Goal: Use online tool/utility: Utilize a website feature to perform a specific function

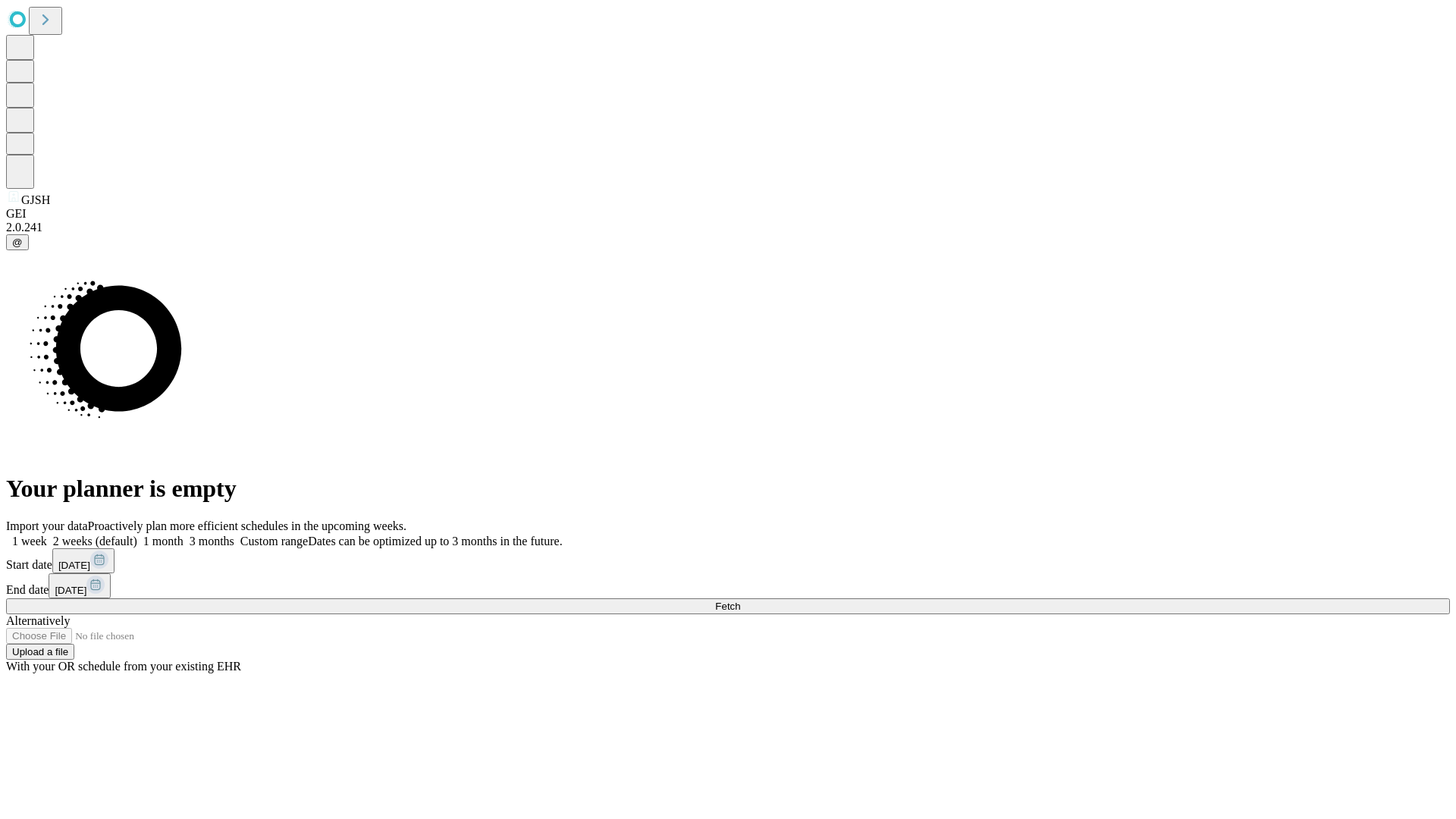
click at [47, 534] on label "1 week" at bounding box center [27, 541] width 41 height 13
click at [740, 600] on span "Fetch" at bounding box center [727, 606] width 25 height 11
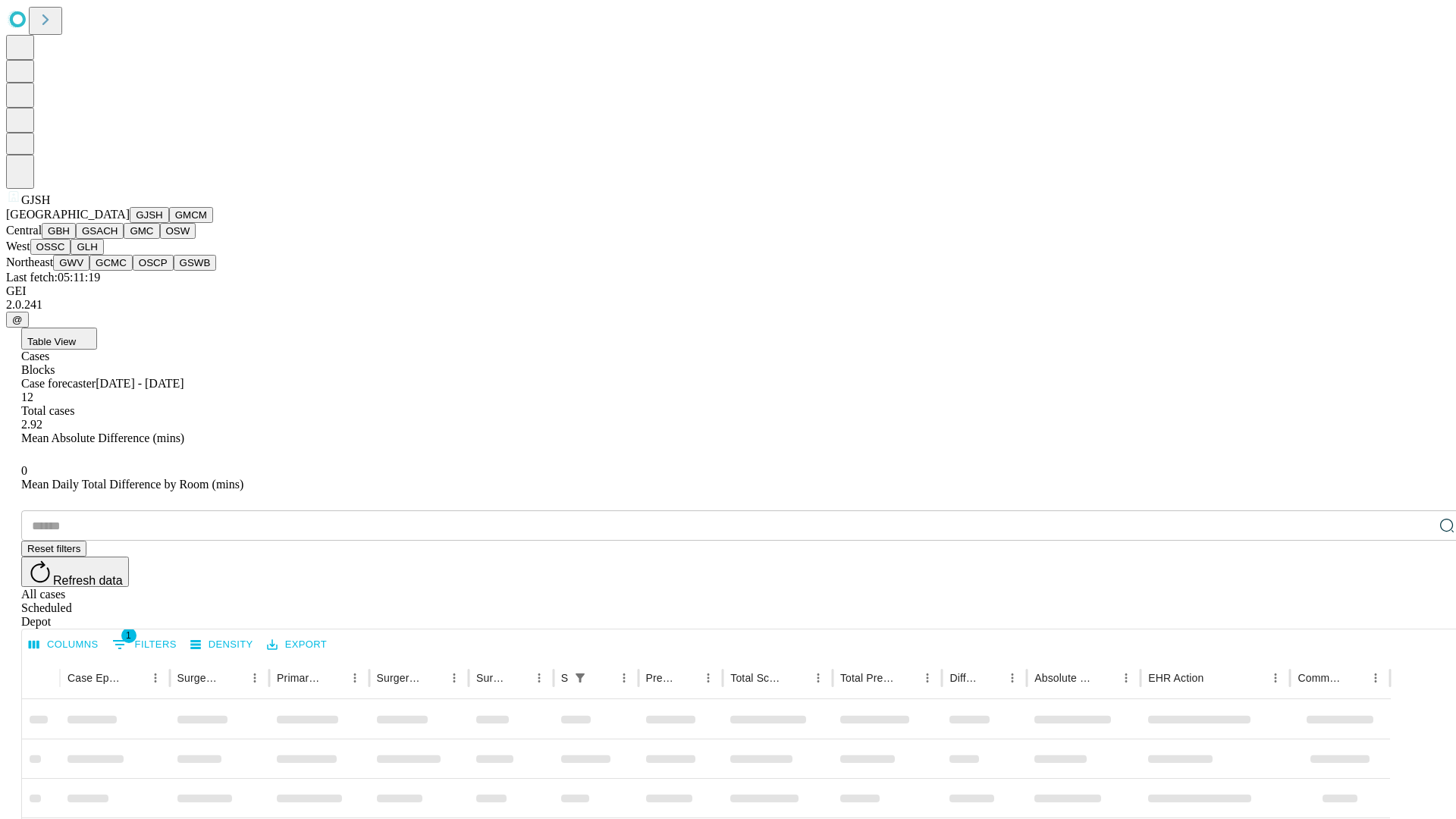
click at [170, 223] on button "GMCM" at bounding box center [192, 214] width 44 height 16
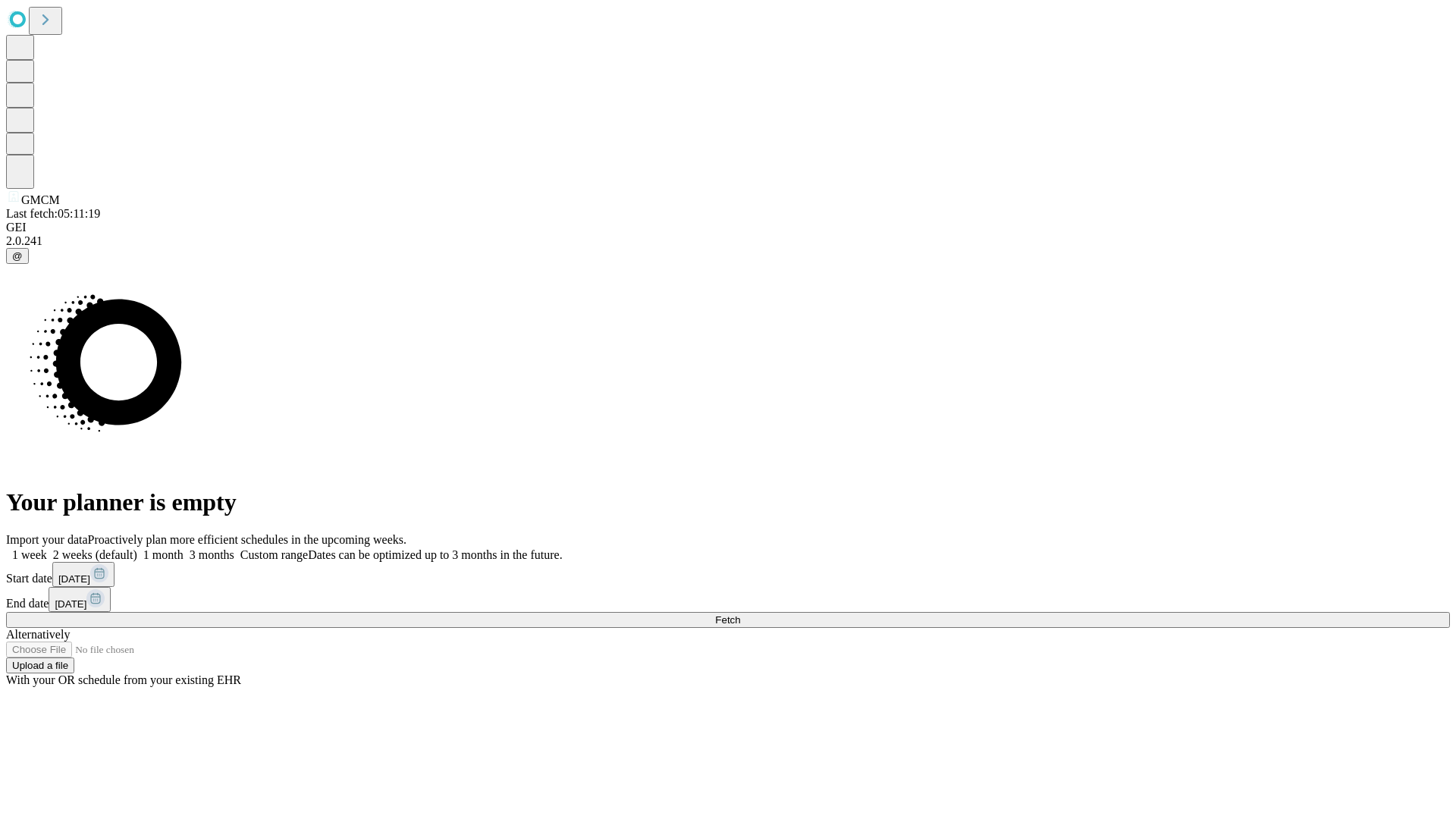
click at [47, 548] on label "1 week" at bounding box center [27, 554] width 41 height 13
click at [740, 614] on span "Fetch" at bounding box center [727, 619] width 25 height 11
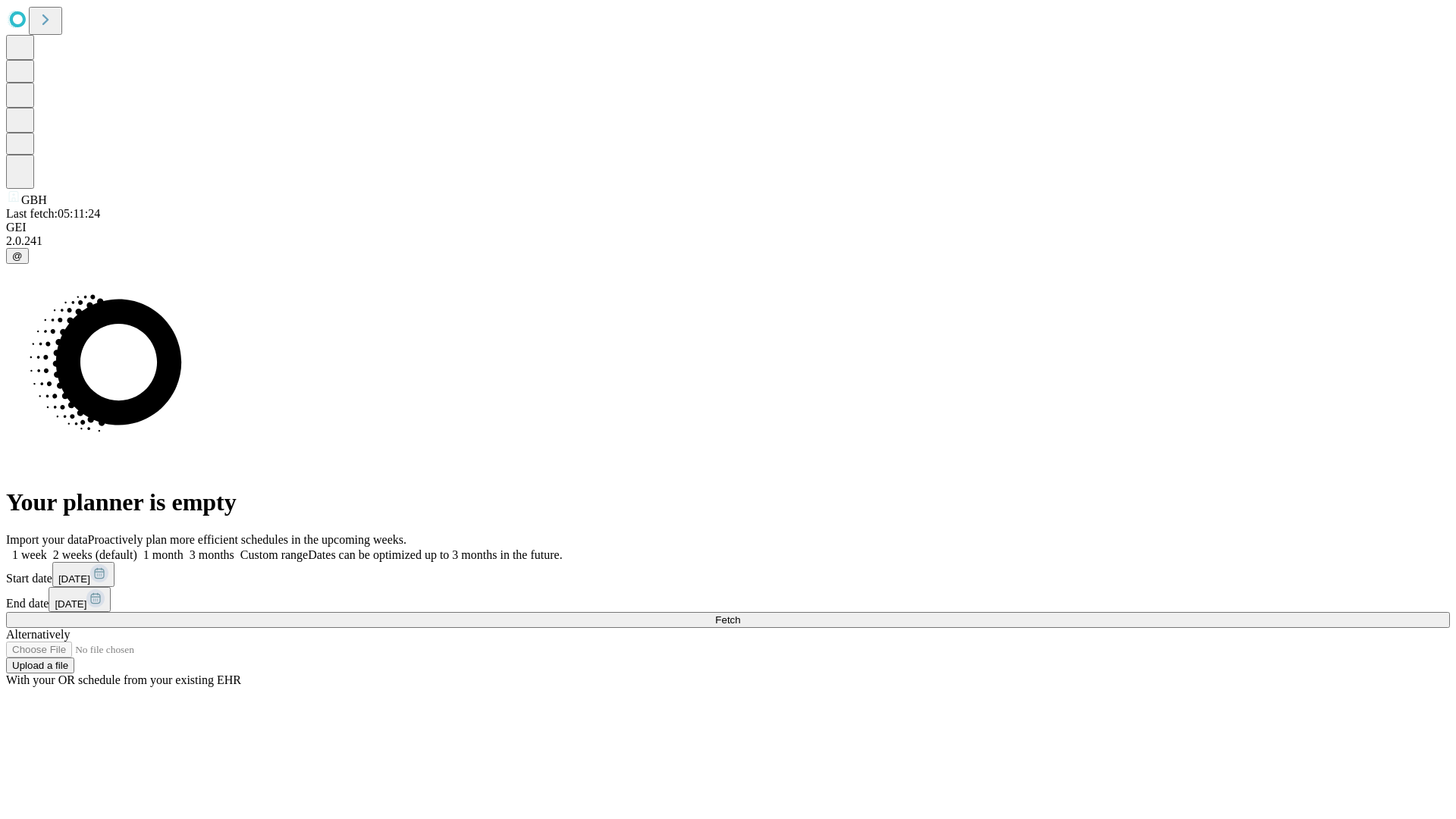
click at [47, 548] on label "1 week" at bounding box center [27, 554] width 41 height 13
click at [740, 614] on span "Fetch" at bounding box center [727, 619] width 25 height 11
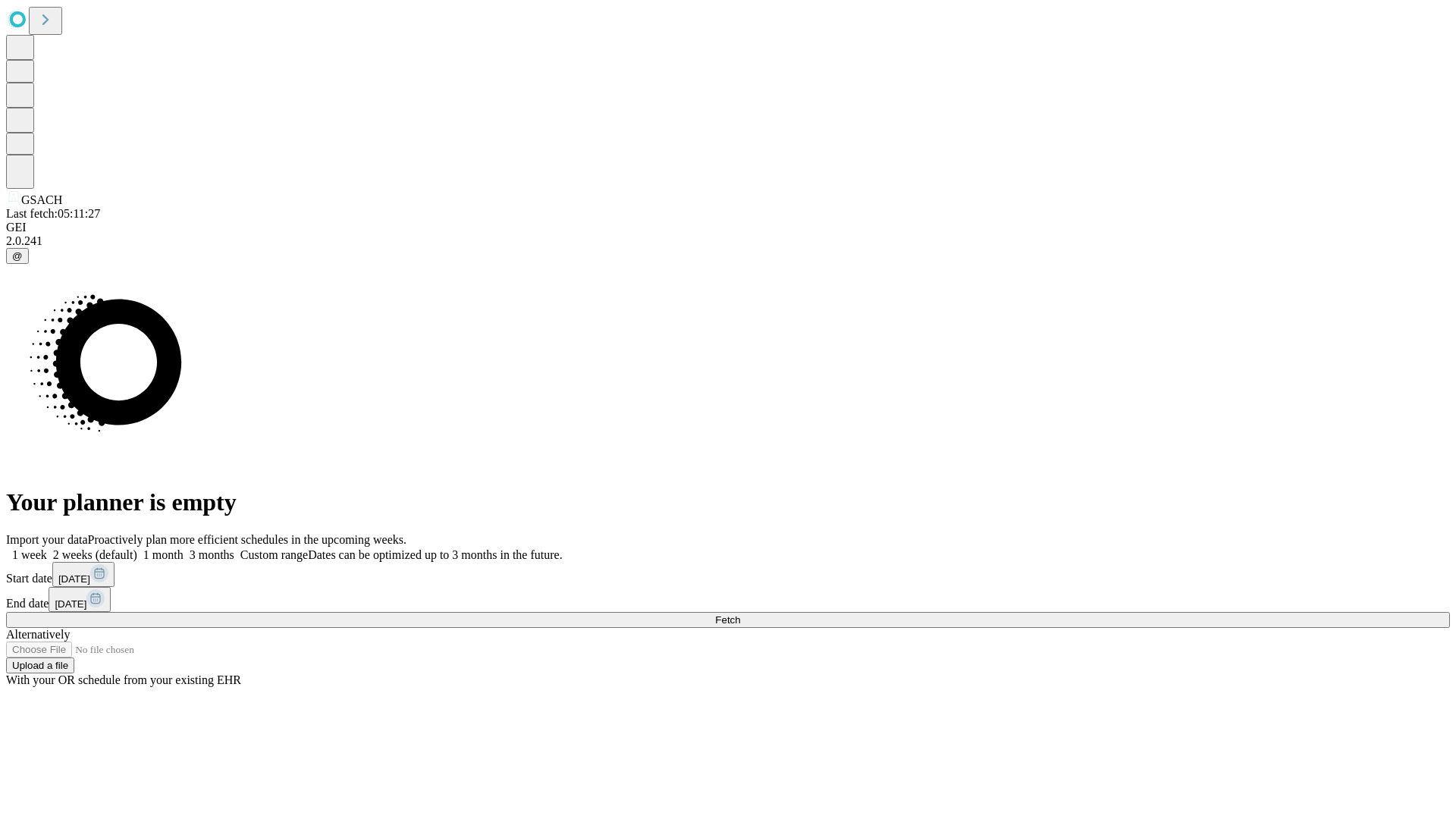
click at [47, 548] on label "1 week" at bounding box center [27, 554] width 41 height 13
click at [740, 614] on span "Fetch" at bounding box center [727, 619] width 25 height 11
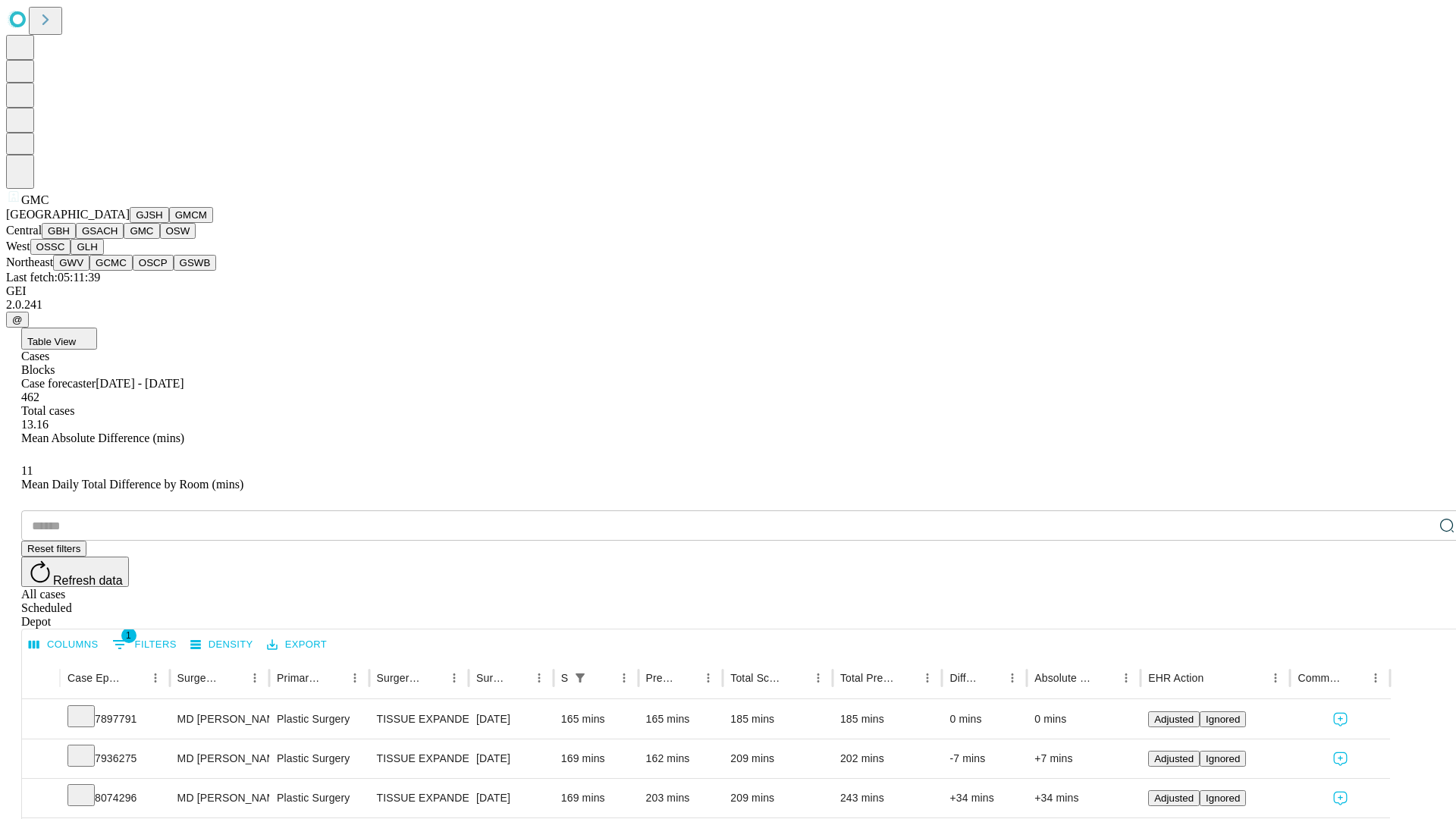
click at [160, 239] on button "OSW" at bounding box center [179, 230] width 37 height 16
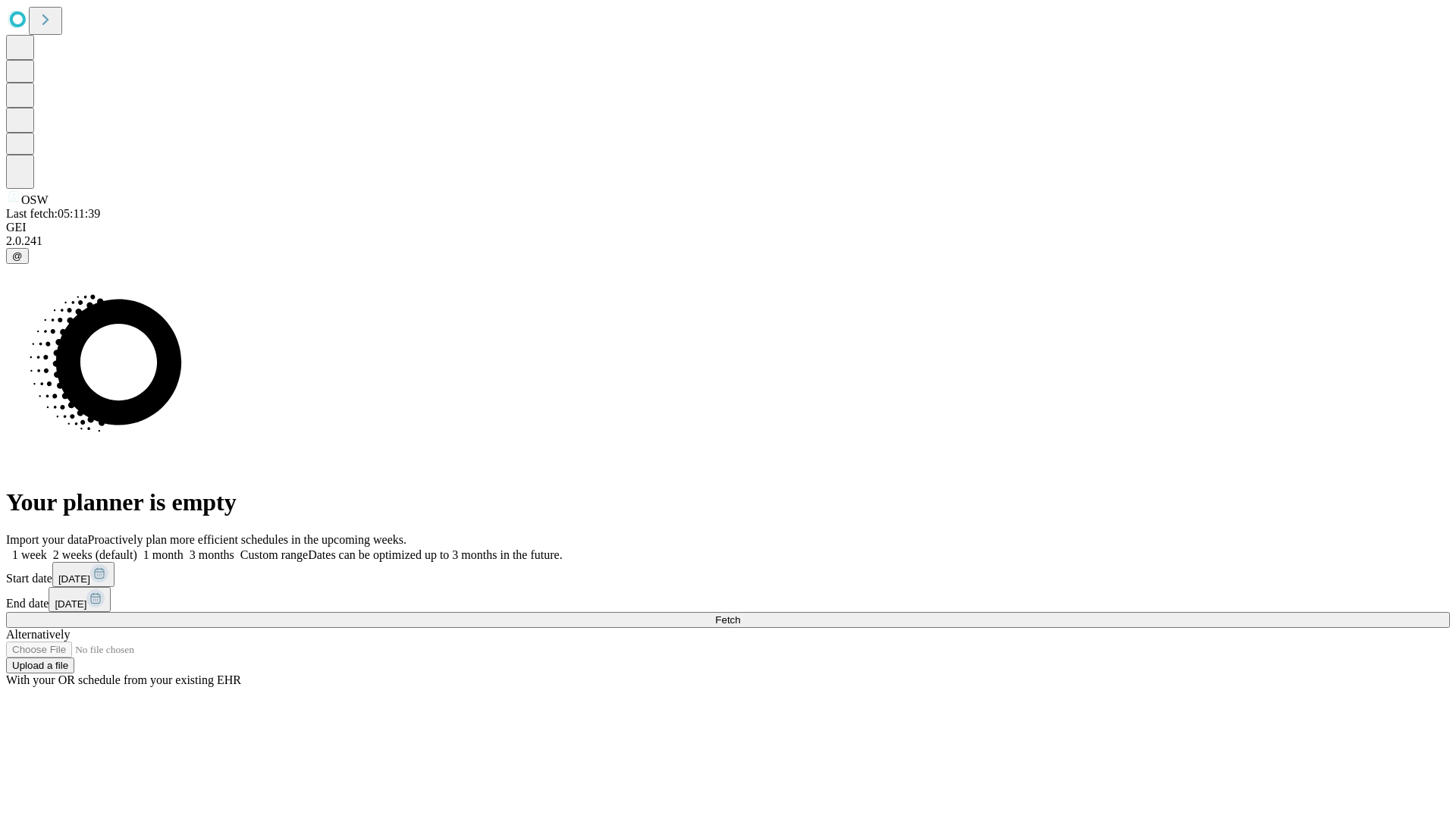
click at [47, 548] on label "1 week" at bounding box center [27, 554] width 41 height 13
click at [740, 614] on span "Fetch" at bounding box center [727, 619] width 25 height 11
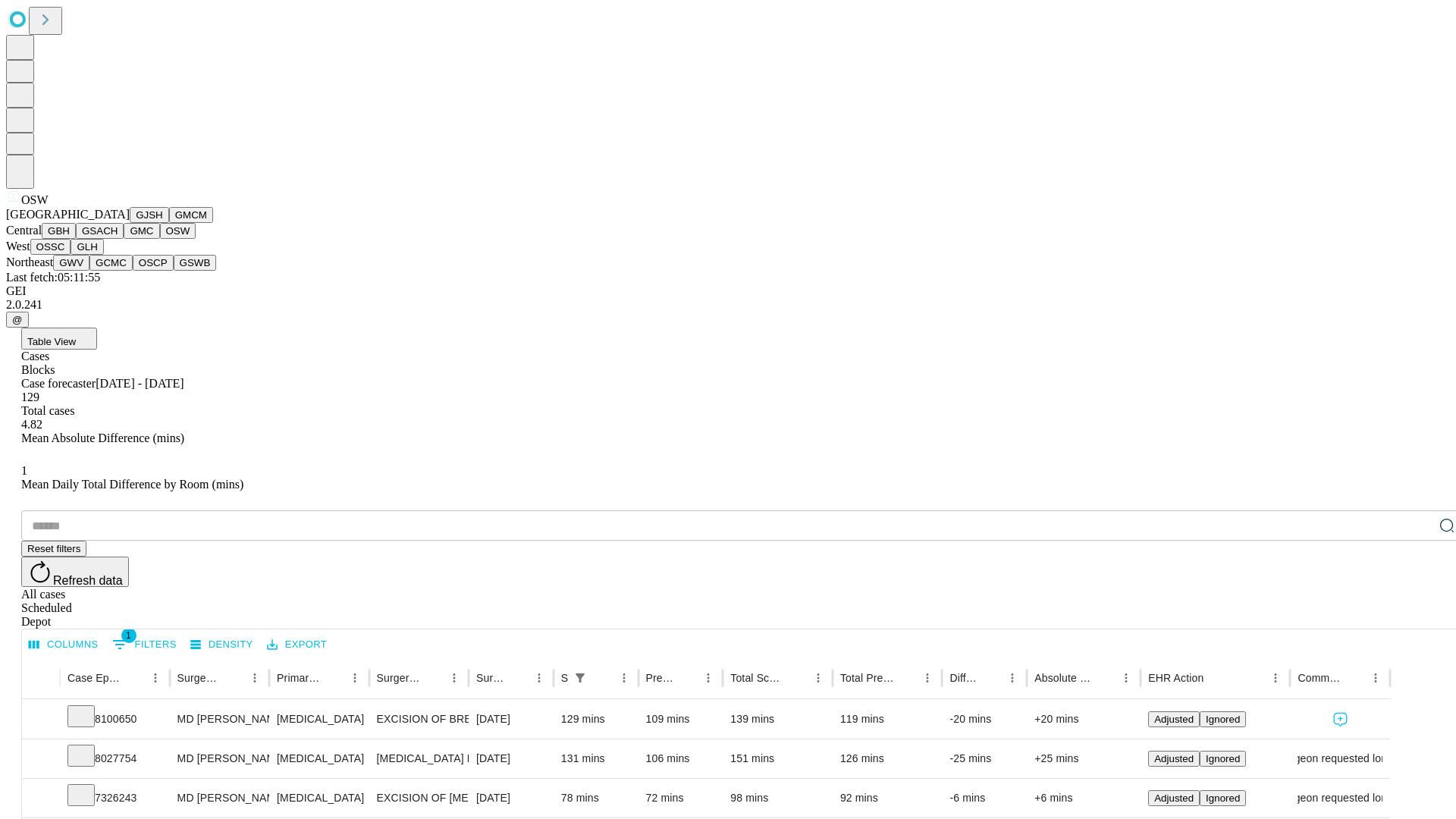
click at [71, 255] on button "OSSC" at bounding box center [50, 246] width 41 height 16
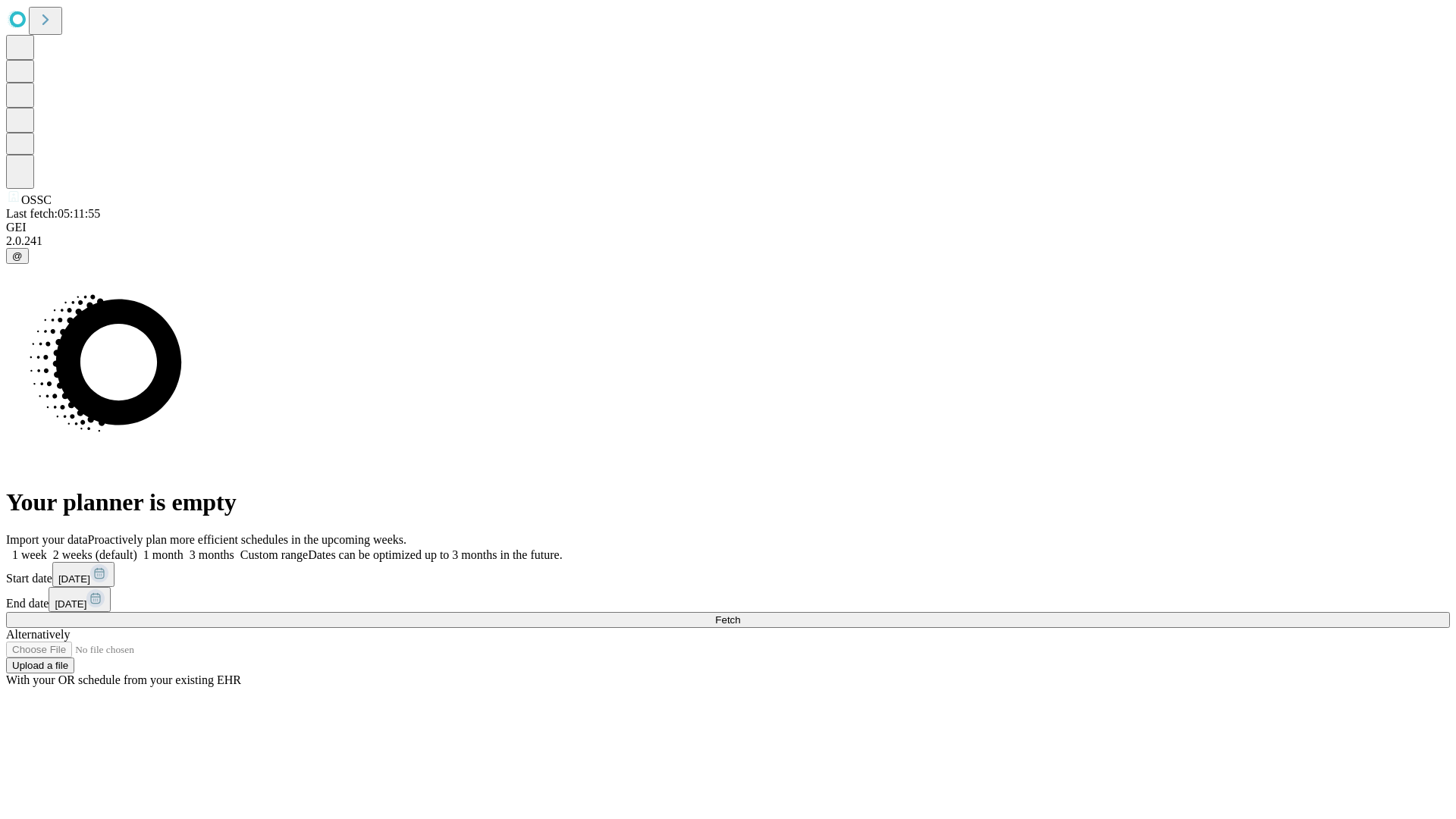
click at [47, 548] on label "1 week" at bounding box center [27, 554] width 41 height 13
click at [740, 614] on span "Fetch" at bounding box center [727, 619] width 25 height 11
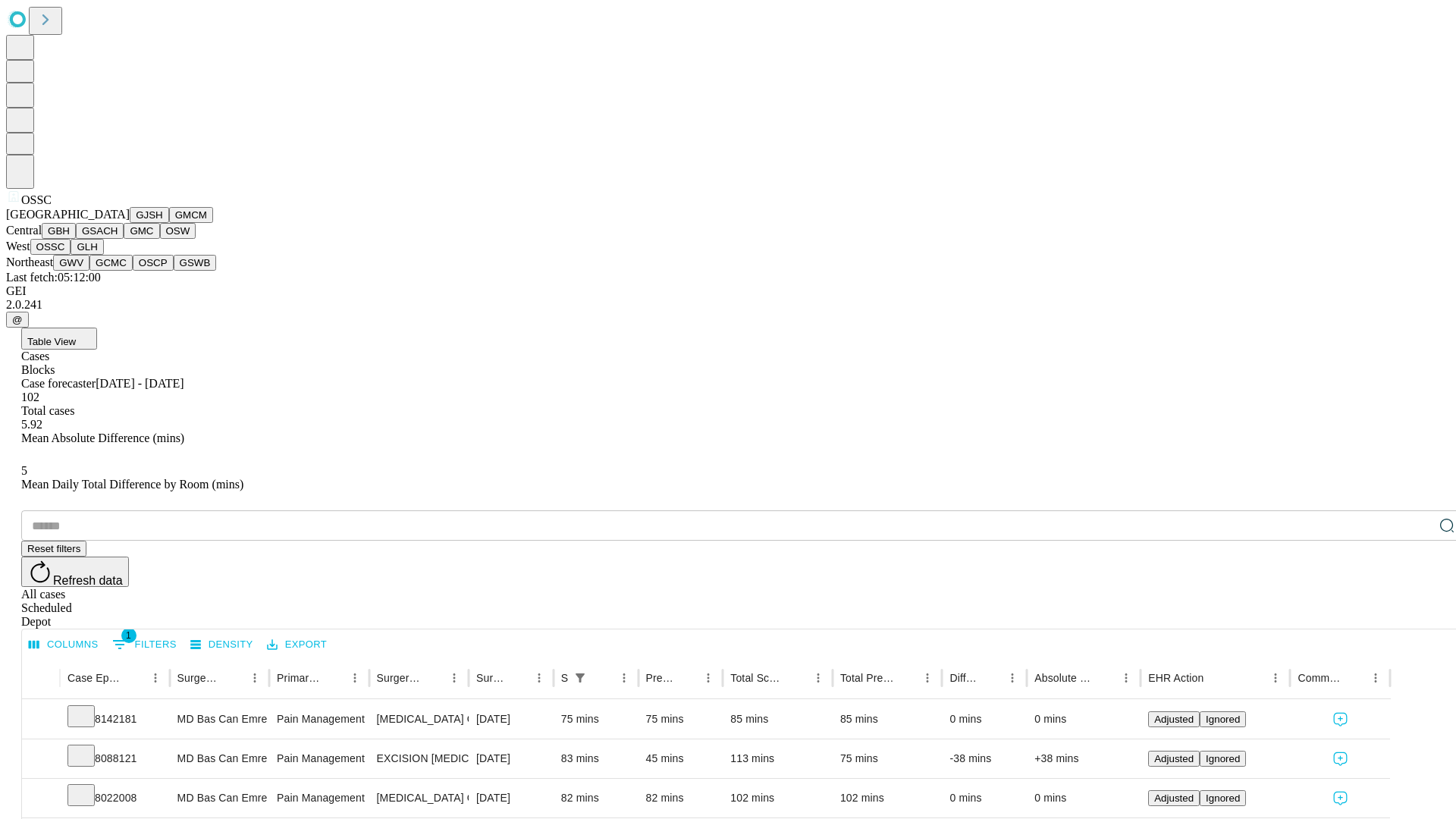
click at [104, 255] on button "GLH" at bounding box center [87, 246] width 33 height 16
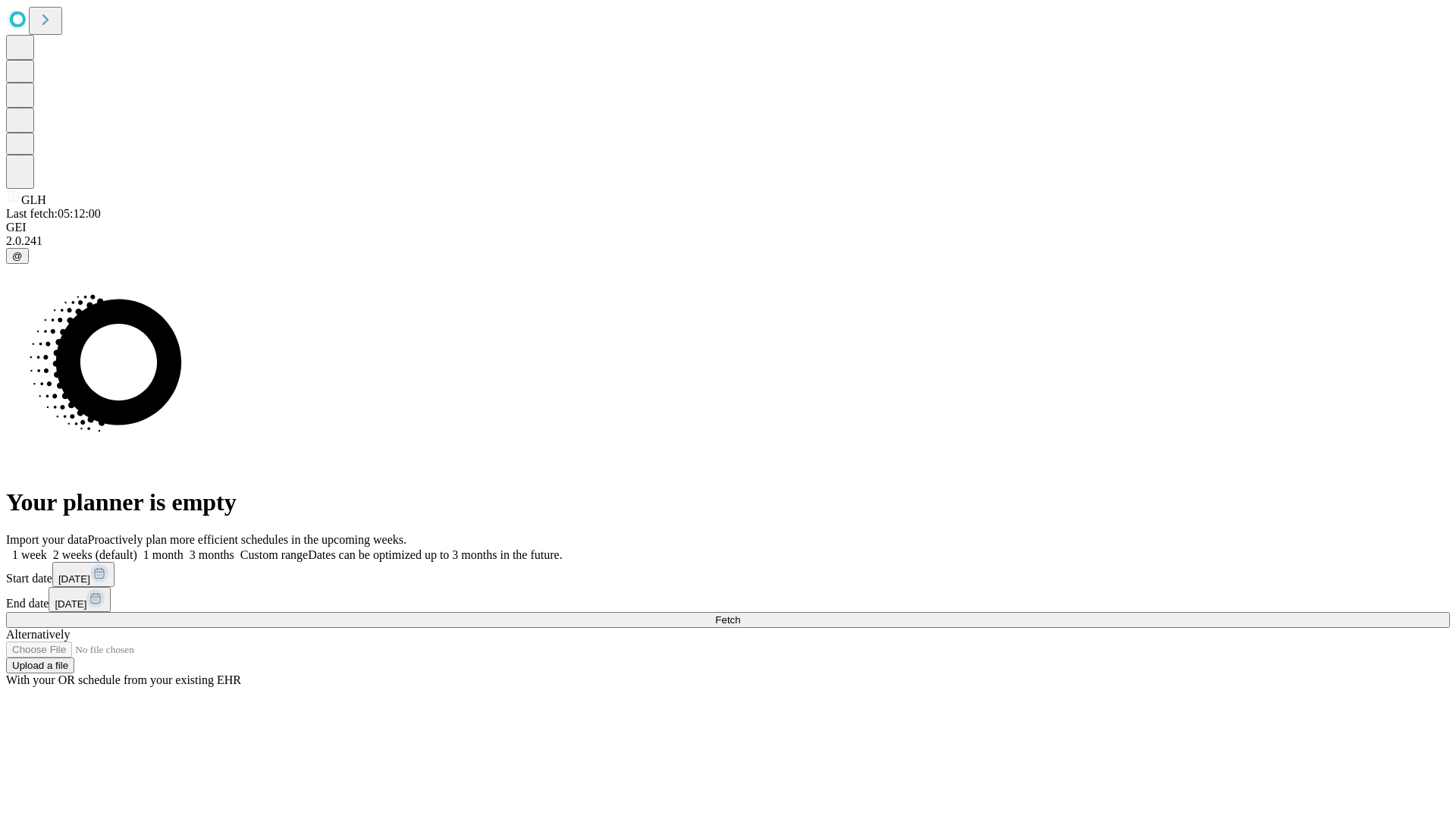
click at [47, 548] on label "1 week" at bounding box center [27, 554] width 41 height 13
click at [740, 614] on span "Fetch" at bounding box center [727, 619] width 25 height 11
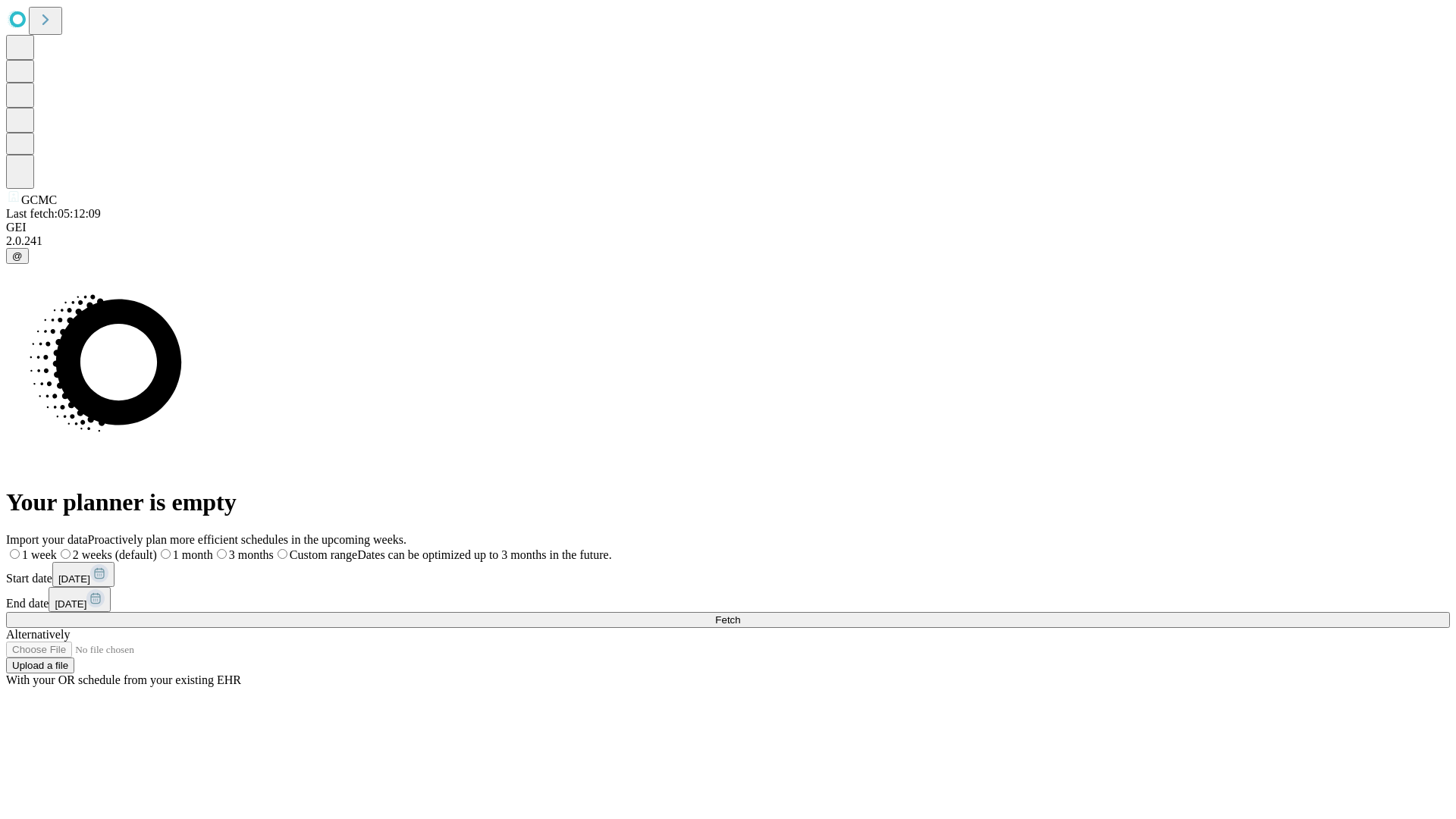
click at [57, 548] on label "1 week" at bounding box center [31, 554] width 50 height 13
click at [740, 614] on span "Fetch" at bounding box center [727, 619] width 25 height 11
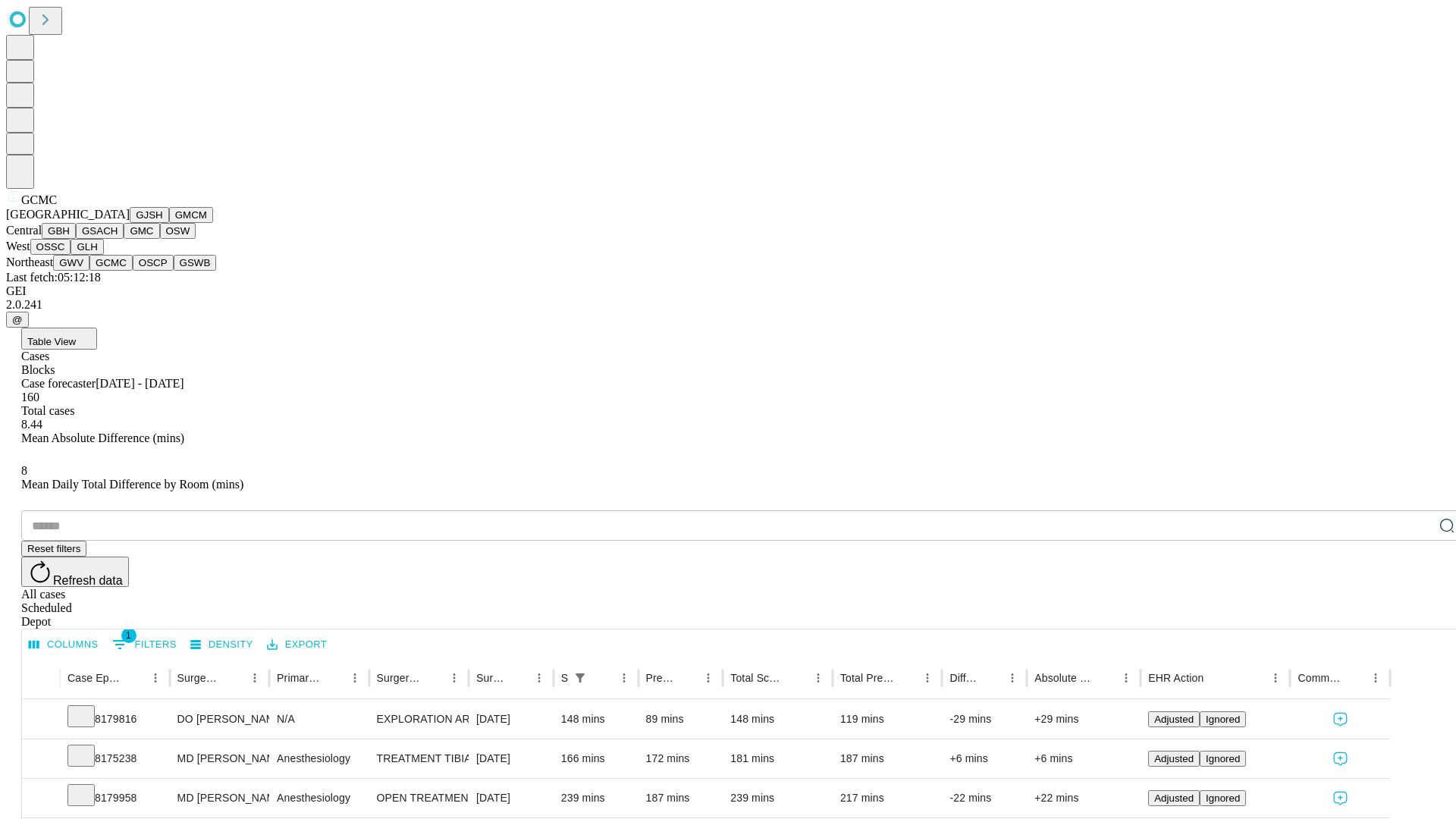
click at [133, 270] on button "OSCP" at bounding box center [153, 262] width 41 height 16
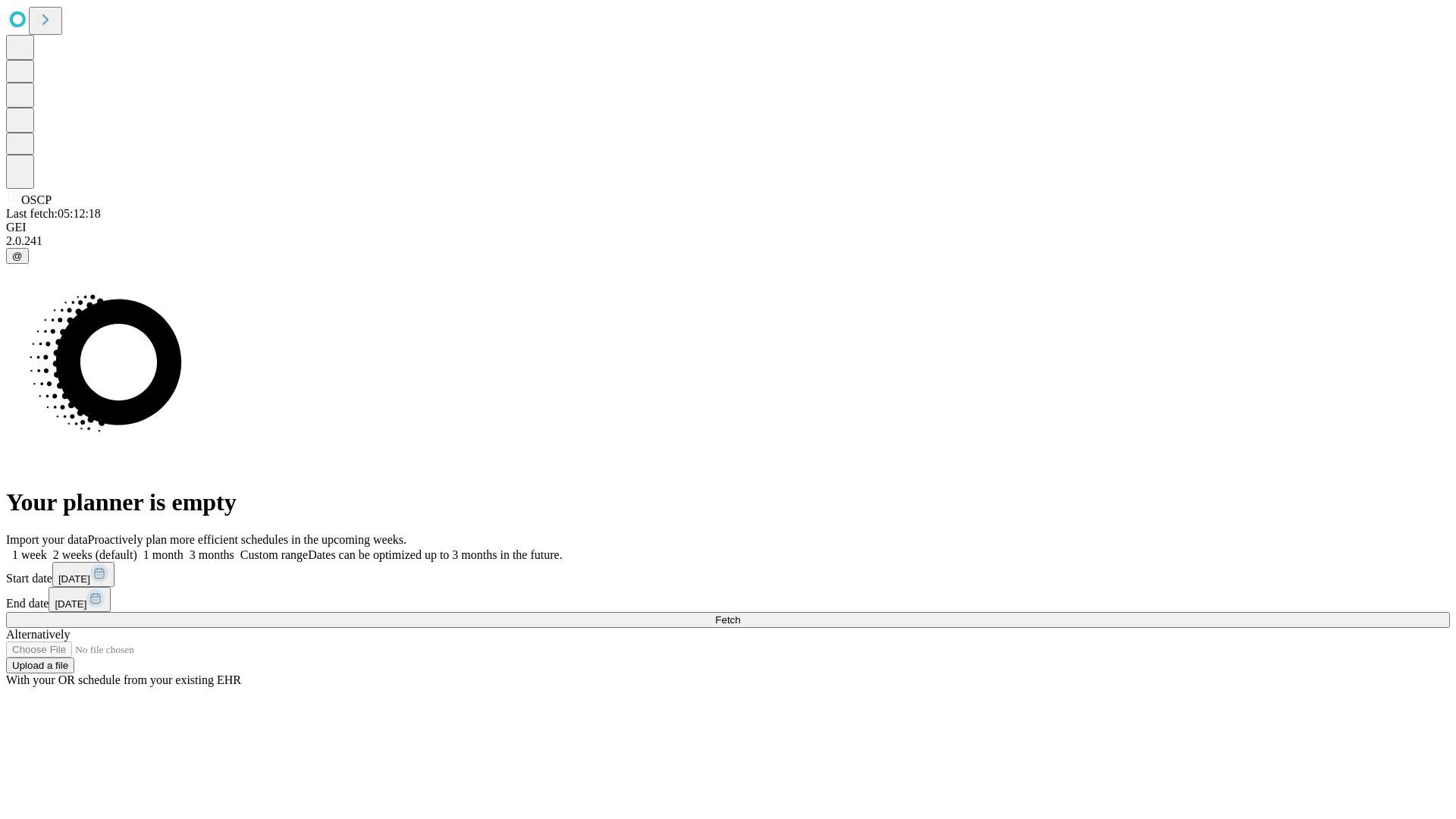
click at [47, 548] on label "1 week" at bounding box center [27, 554] width 41 height 13
click at [740, 614] on span "Fetch" at bounding box center [727, 619] width 25 height 11
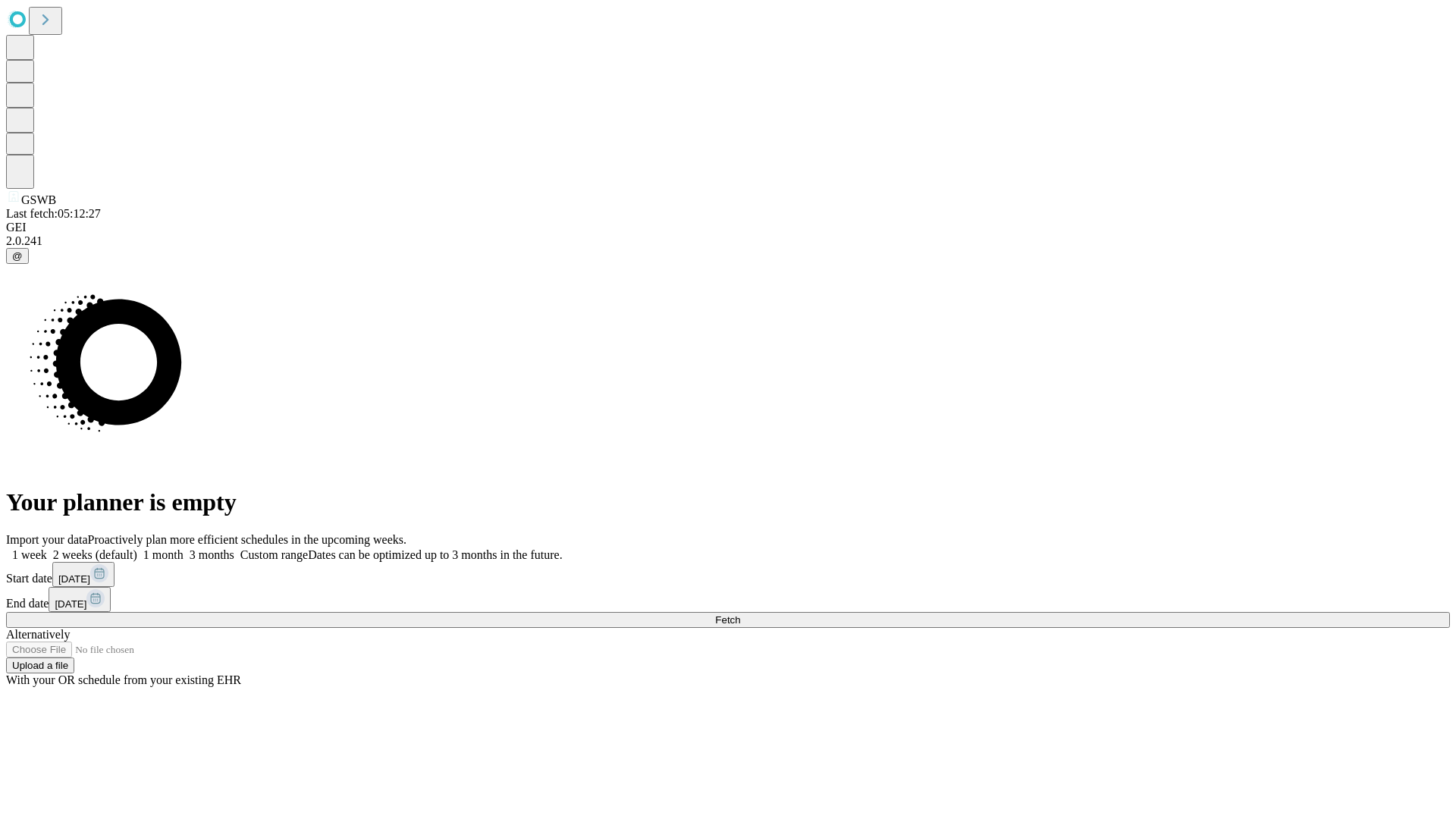
click at [47, 548] on label "1 week" at bounding box center [27, 554] width 41 height 13
click at [740, 614] on span "Fetch" at bounding box center [727, 619] width 25 height 11
